Goal: Information Seeking & Learning: Learn about a topic

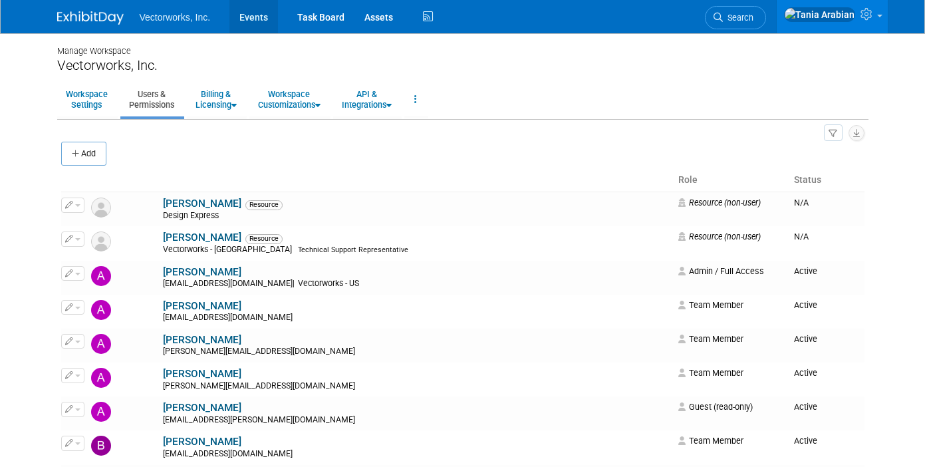
click at [244, 18] on link "Events" at bounding box center [253, 16] width 49 height 33
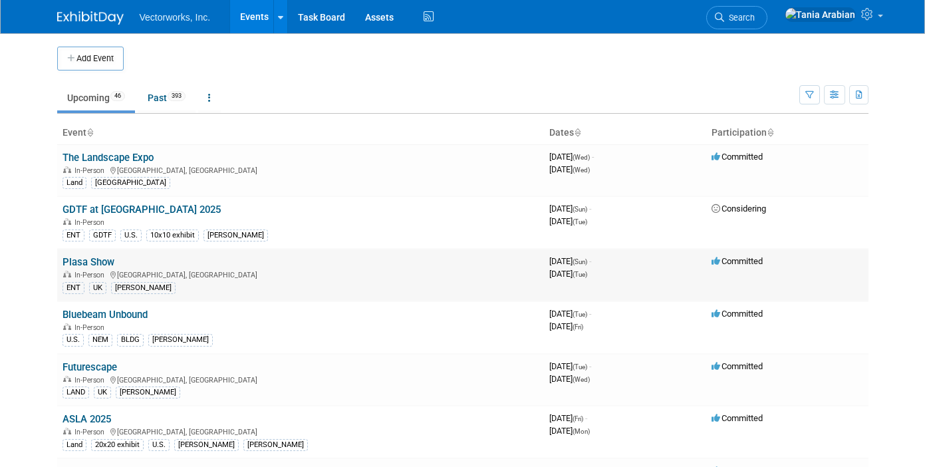
click at [96, 263] on link "Plasa Show" at bounding box center [88, 262] width 52 height 12
click at [84, 209] on link "GDTF at [GEOGRAPHIC_DATA] 2025" at bounding box center [141, 209] width 158 height 12
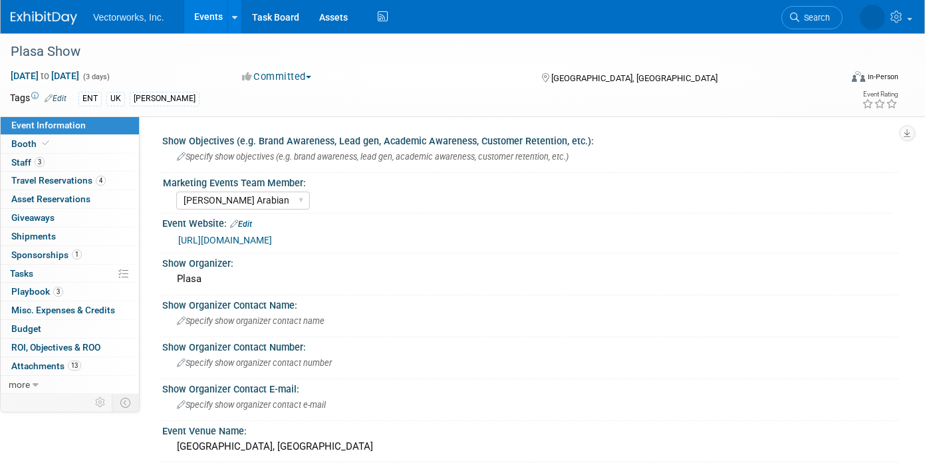
select select "[PERSON_NAME] Arabian"
click at [28, 142] on span "Booth" at bounding box center [31, 143] width 41 height 11
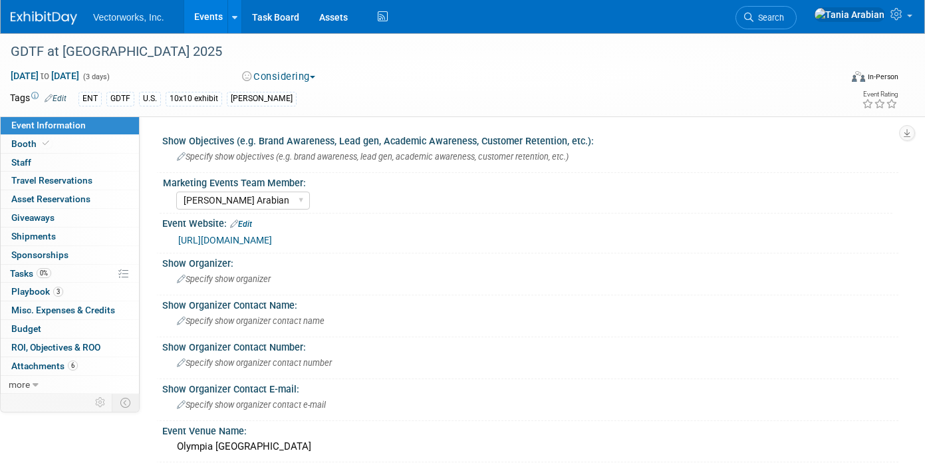
select select "[PERSON_NAME] Arabian"
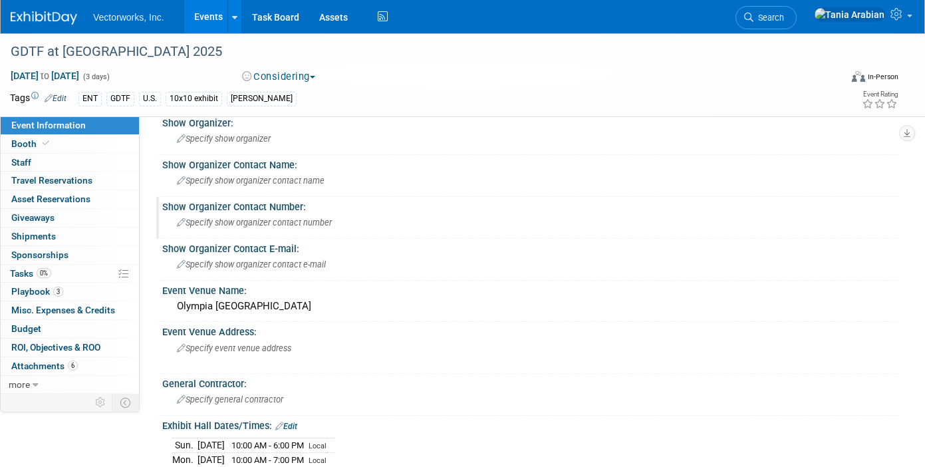
scroll to position [236, 0]
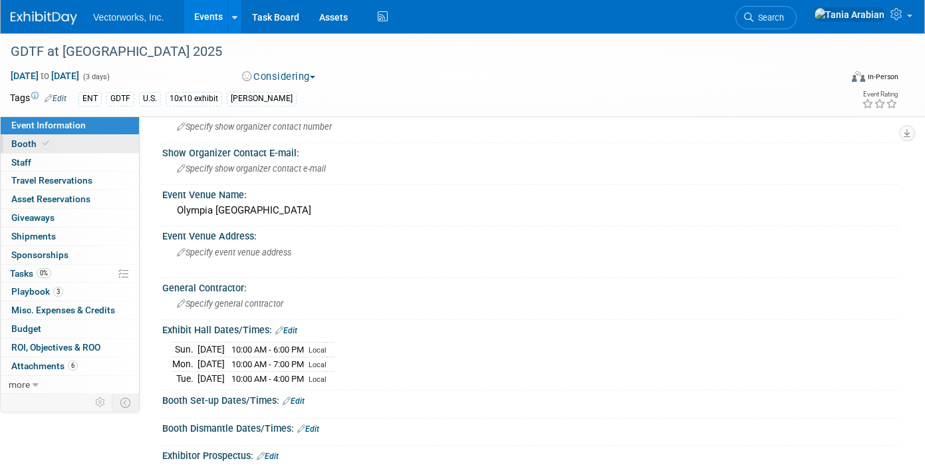
click at [23, 141] on span "Booth" at bounding box center [31, 143] width 41 height 11
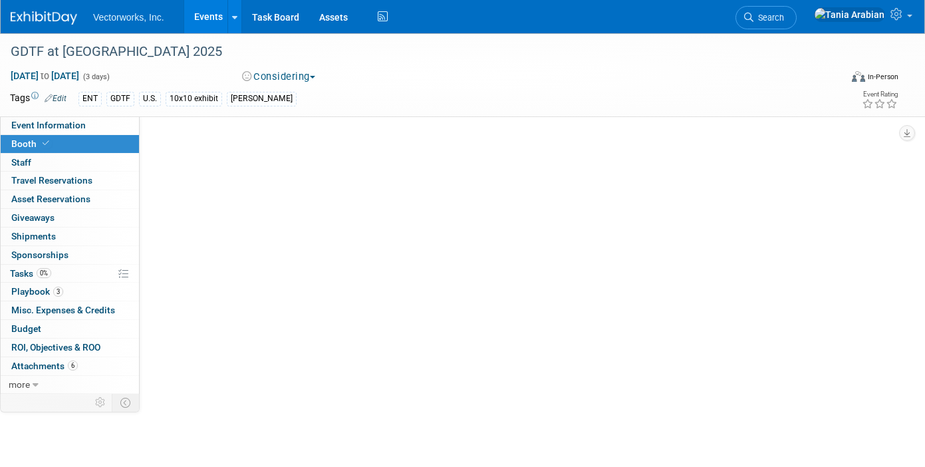
scroll to position [0, 0]
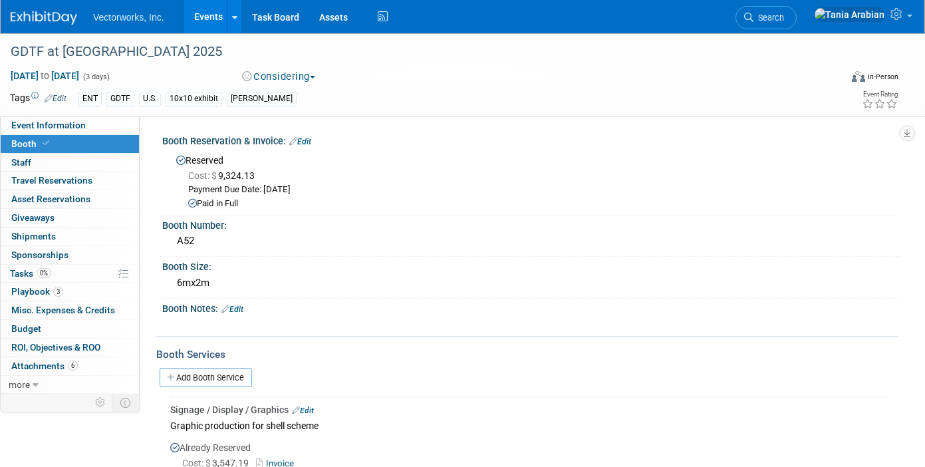
click at [203, 17] on link "Events" at bounding box center [208, 16] width 49 height 33
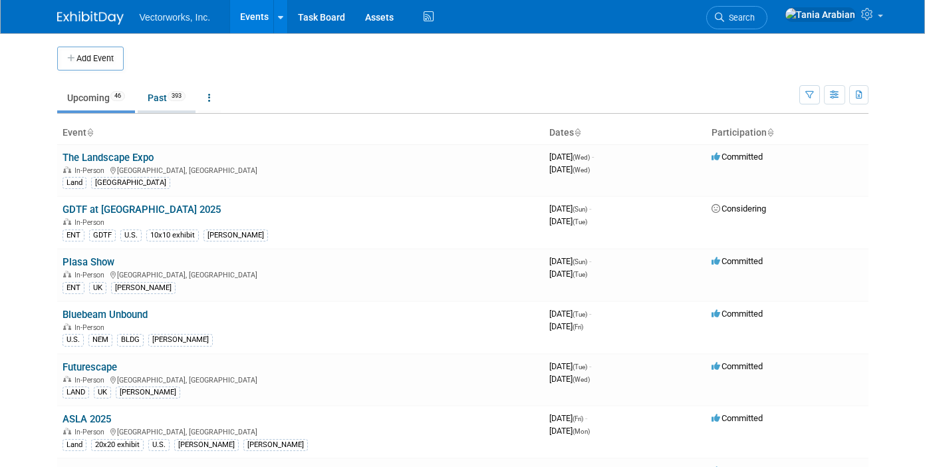
click at [156, 94] on link "Past 393" at bounding box center [167, 97] width 58 height 25
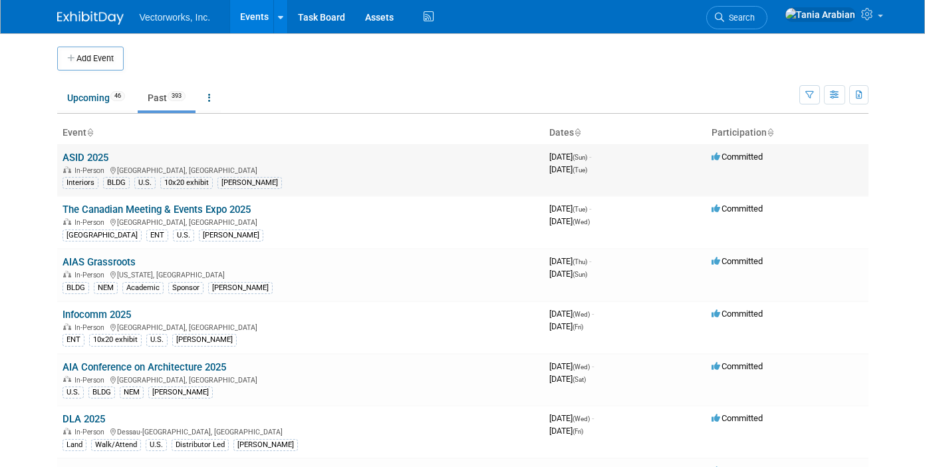
click at [87, 157] on link "ASID 2025" at bounding box center [85, 158] width 46 height 12
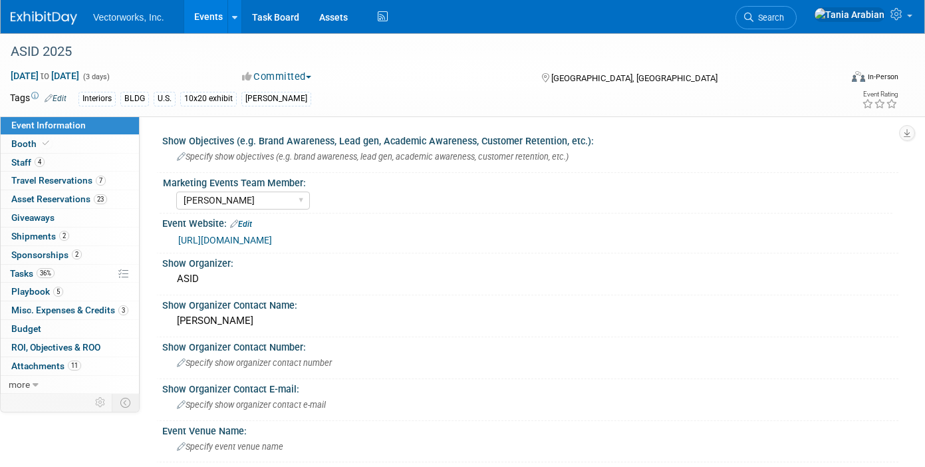
select select "[PERSON_NAME]"
click at [31, 362] on span "Attachments 11" at bounding box center [46, 365] width 70 height 11
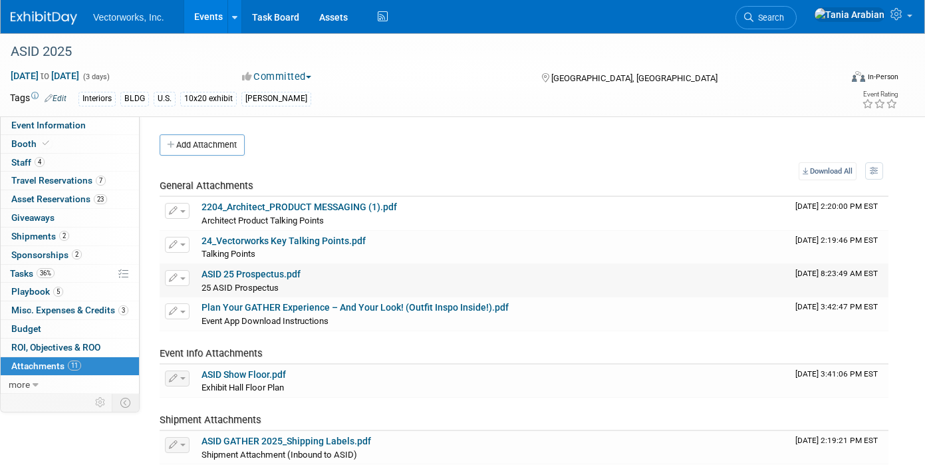
click at [269, 275] on link "ASID 25 Prospectus.pdf" at bounding box center [250, 274] width 99 height 11
